Goal: Task Accomplishment & Management: Use online tool/utility

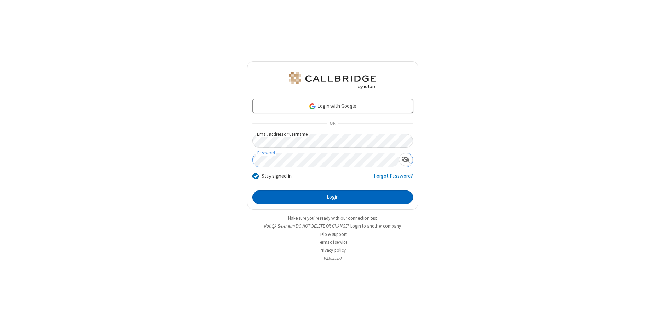
click at [333, 198] on button "Login" at bounding box center [333, 198] width 160 height 14
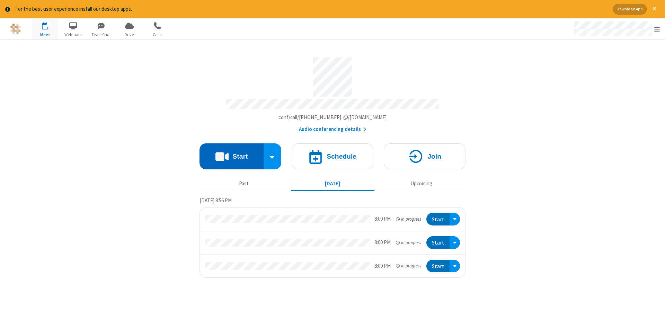
click at [232, 154] on button "Start" at bounding box center [232, 156] width 64 height 26
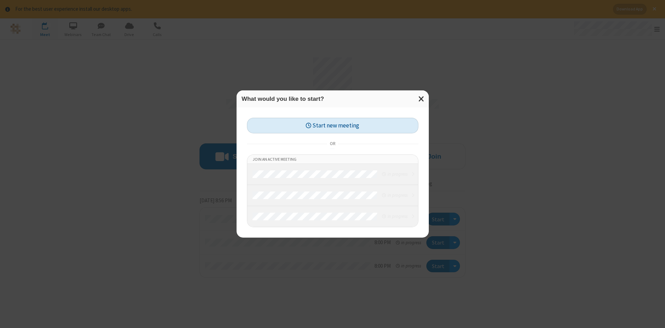
click at [333, 125] on button "Start new meeting" at bounding box center [333, 126] width 172 height 16
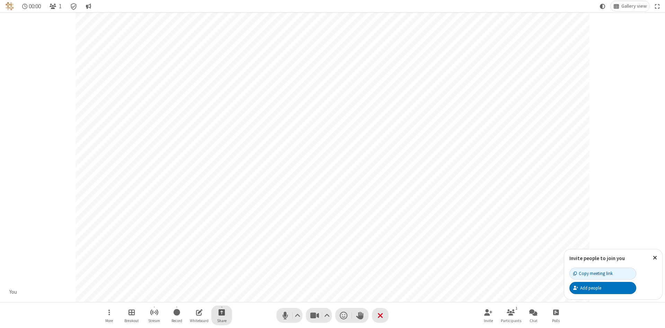
click at [221, 312] on span "Start sharing" at bounding box center [222, 312] width 7 height 9
click at [194, 296] on span "Share my screen" at bounding box center [194, 296] width 8 height 6
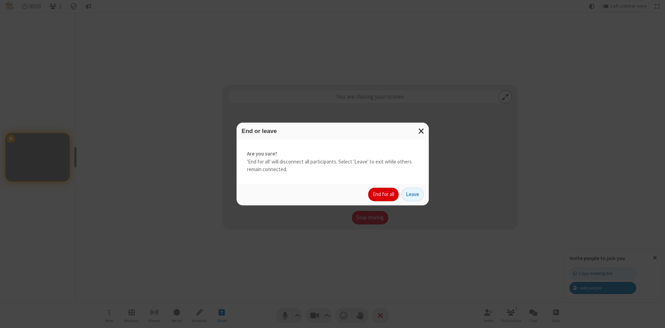
click at [384, 194] on button "End for all" at bounding box center [383, 195] width 31 height 14
